Goal: Find specific page/section

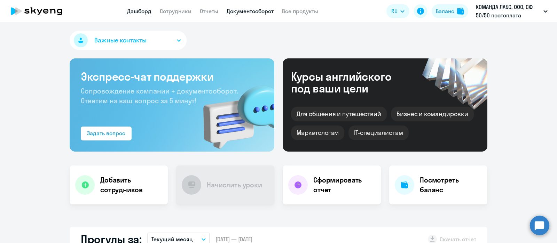
click at [258, 14] on link "Документооборот" at bounding box center [250, 11] width 47 height 7
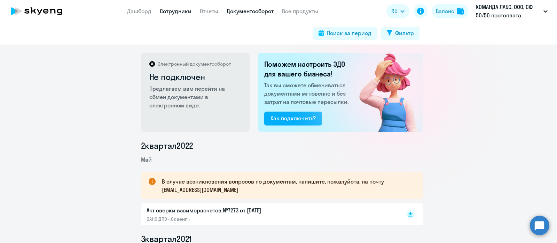
click at [180, 11] on link "Сотрудники" at bounding box center [176, 11] width 32 height 7
select select "30"
